Goal: Entertainment & Leisure: Consume media (video, audio)

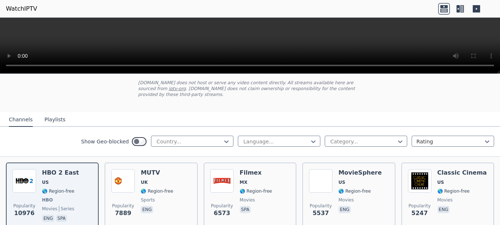
scroll to position [37, 0]
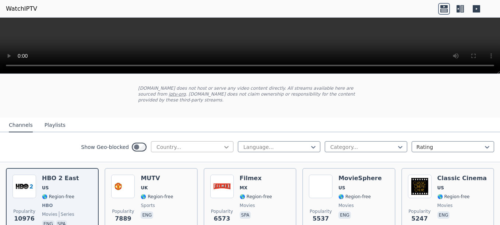
click at [223, 144] on icon at bounding box center [226, 147] width 7 height 7
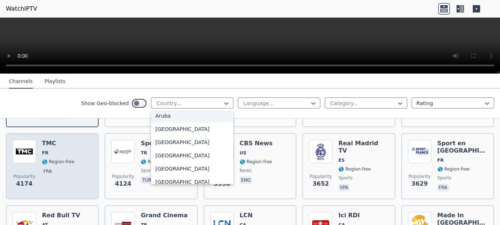
scroll to position [147, 0]
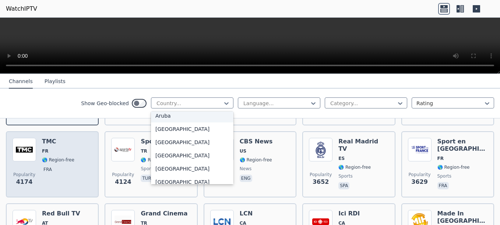
click at [57, 157] on span "🌎 Region-free" at bounding box center [58, 160] width 32 height 6
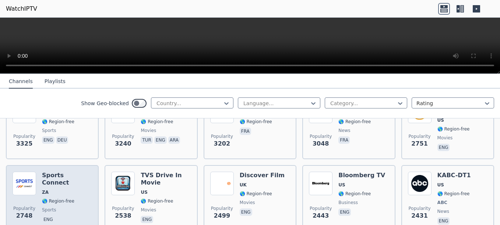
scroll to position [295, 0]
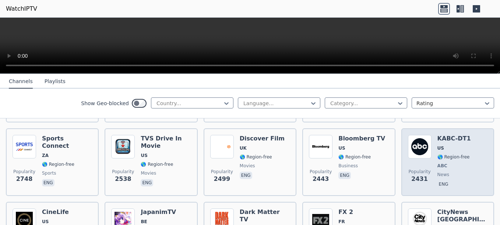
click at [431, 145] on div "Popularity 2431 KABC-DT1 US 🌎 Region-free ABC news eng" at bounding box center [448, 162] width 80 height 54
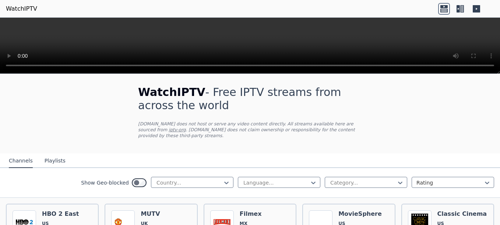
scroll to position [0, 0]
